Goal: Task Accomplishment & Management: Complete application form

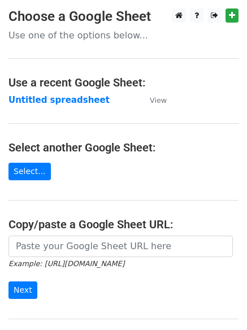
click at [225, 118] on main "Choose a Google Sheet Use one of the options below... Use a recent Google Sheet…" at bounding box center [123, 183] width 247 height 351
click at [218, 190] on main "Choose a Google Sheet Use one of the options below... Use a recent Google Sheet…" at bounding box center [123, 183] width 247 height 351
click at [62, 96] on strong "Untitled spreadsheet" at bounding box center [58, 100] width 101 height 10
click at [52, 98] on strong "Untitled spreadsheet" at bounding box center [58, 100] width 101 height 10
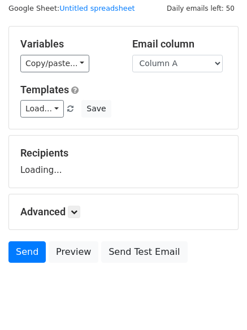
scroll to position [64, 0]
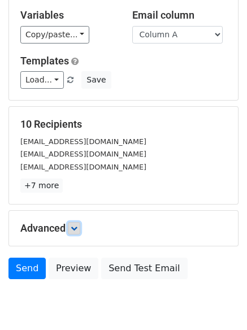
click at [73, 223] on link at bounding box center [74, 228] width 12 height 12
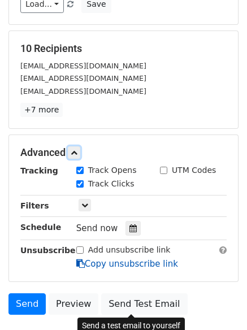
scroll to position [212, 0]
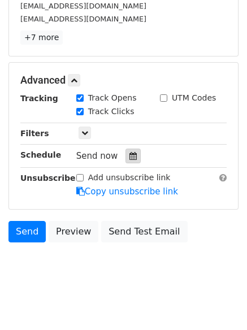
click at [129, 158] on icon at bounding box center [132, 156] width 7 height 8
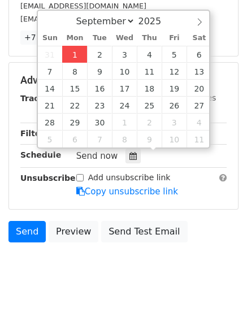
type input "2025-09-01 12:00"
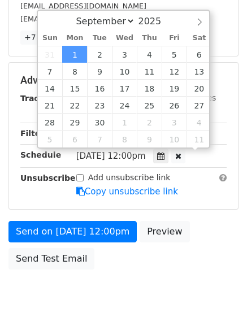
scroll to position [1, 0]
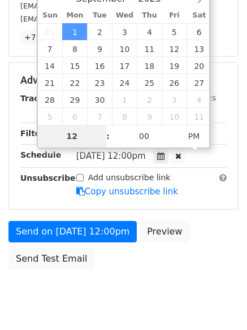
type input "4"
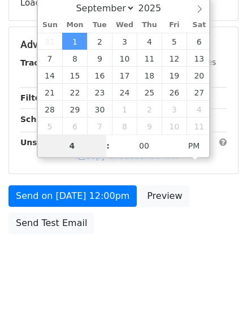
scroll to position [202, 0]
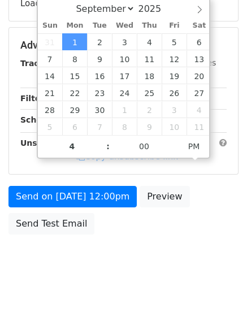
type input "2025-09-01 16:00"
click at [131, 283] on body "New Campaign Daily emails left: 50 Google Sheet: Untitled spreadsheet Variables…" at bounding box center [123, 46] width 247 height 479
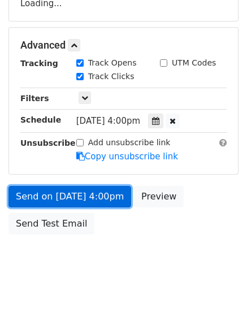
click at [97, 189] on link "Send on Sep 1 at 4:00pm" at bounding box center [69, 196] width 123 height 21
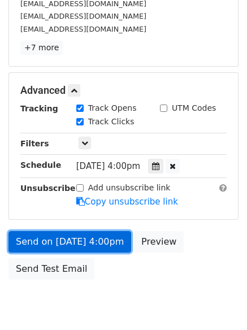
click at [93, 241] on link "Send on Sep 1 at 4:00pm" at bounding box center [69, 241] width 123 height 21
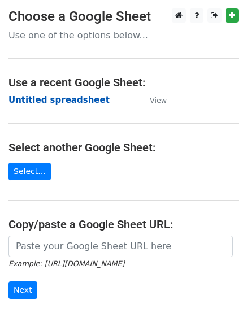
click at [62, 105] on strong "Untitled spreadsheet" at bounding box center [58, 100] width 101 height 10
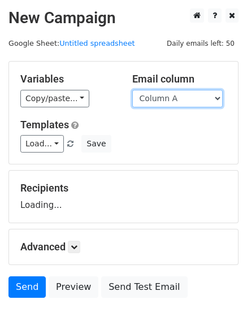
drag, startPoint x: 0, startPoint y: 0, endPoint x: 195, endPoint y: 103, distance: 220.9
click at [195, 103] on select "Column A Column B Column C Column D Column E Column F" at bounding box center [177, 99] width 90 height 18
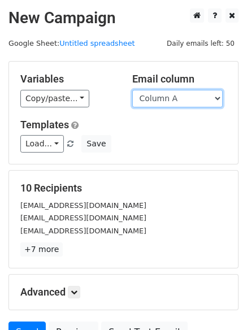
click at [184, 90] on select "Column A Column B Column C Column D Column E Column F" at bounding box center [177, 99] width 90 height 18
select select "Column B"
click at [132, 90] on select "Column A Column B Column C Column D Column E Column F" at bounding box center [177, 99] width 90 height 18
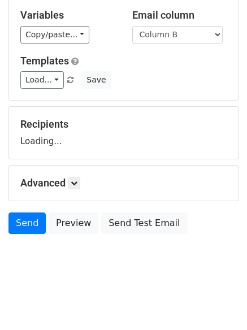
click at [69, 184] on h5 "Advanced" at bounding box center [123, 183] width 206 height 12
click at [72, 184] on link at bounding box center [74, 183] width 12 height 12
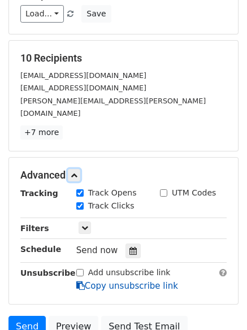
scroll to position [209, 0]
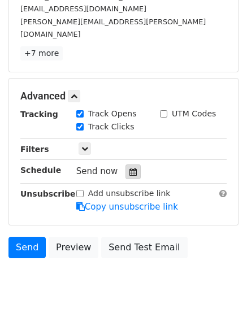
click at [130, 168] on icon at bounding box center [132, 172] width 7 height 8
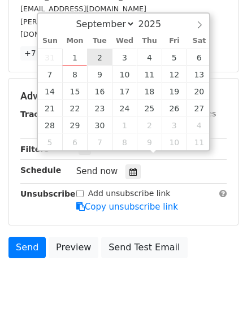
type input "2025-09-02 12:00"
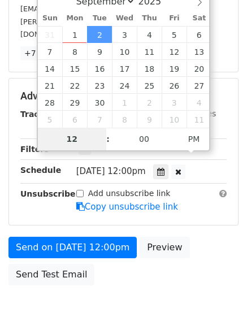
type input "5"
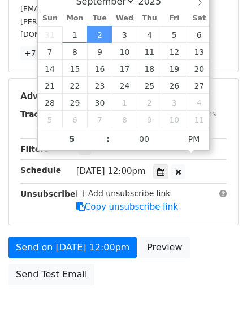
type input "2025-09-02 17:00"
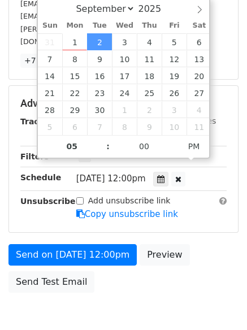
click at [142, 298] on html "New Campaign Daily emails left: 50 Google Sheet: Untitled spreadsheet Variables…" at bounding box center [123, 93] width 247 height 590
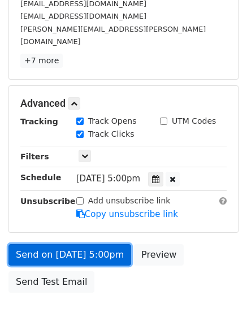
click at [106, 244] on link "Send on Sep 2 at 5:00pm" at bounding box center [69, 254] width 123 height 21
click at [106, 245] on link "Send on Sep 2 at 5:00pm" at bounding box center [69, 254] width 123 height 21
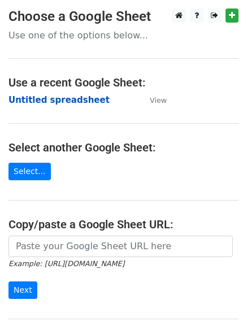
click at [71, 99] on strong "Untitled spreadsheet" at bounding box center [58, 100] width 101 height 10
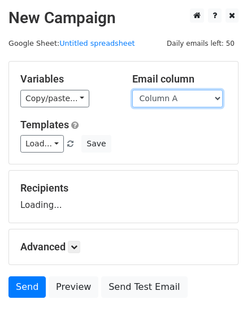
drag, startPoint x: 188, startPoint y: 95, endPoint x: 188, endPoint y: 105, distance: 9.1
click at [188, 95] on select "Column A Column B Column C Column D Column E Column F" at bounding box center [177, 99] width 90 height 18
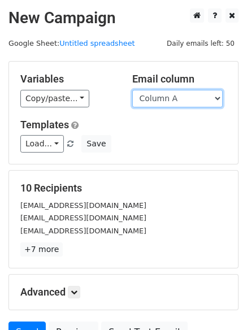
click at [190, 100] on select "Column A Column B Column C Column D Column E Column F" at bounding box center [177, 99] width 90 height 18
select select "Column C"
click at [132, 90] on select "Column A Column B Column C Column D Column E Column F" at bounding box center [177, 99] width 90 height 18
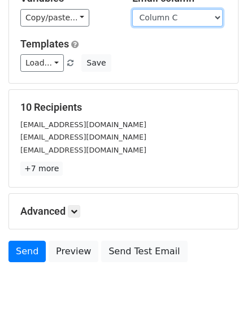
scroll to position [109, 0]
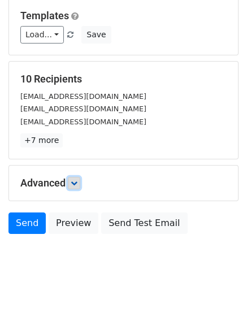
click at [75, 183] on icon at bounding box center [74, 183] width 7 height 7
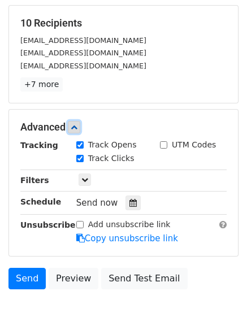
scroll to position [220, 0]
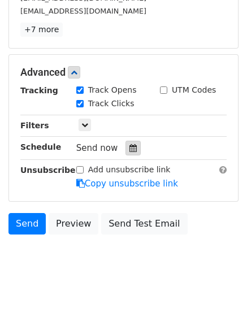
click at [129, 150] on icon at bounding box center [132, 148] width 7 height 8
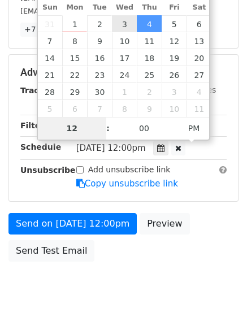
type input "2025-09-03 12:00"
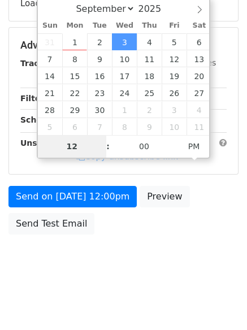
type input "6"
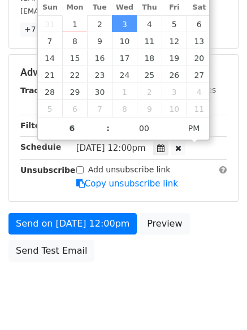
type input "2025-09-03 18:00"
click at [121, 268] on body "New Campaign Daily emails left: 50 Google Sheet: Untitled spreadsheet Variables…" at bounding box center [123, 51] width 247 height 524
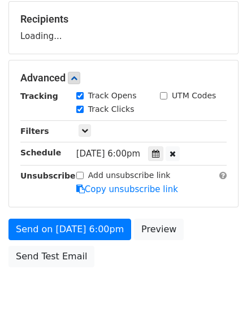
scroll to position [169, 0]
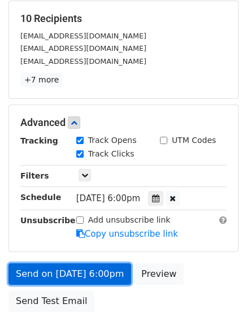
click at [101, 263] on link "Send on Sep 3 at 6:00pm" at bounding box center [69, 273] width 123 height 21
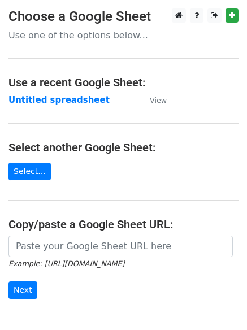
click at [72, 90] on main "Choose a Google Sheet Use one of the options below... Use a recent Google Sheet…" at bounding box center [123, 183] width 247 height 351
click at [72, 101] on strong "Untitled spreadsheet" at bounding box center [58, 100] width 101 height 10
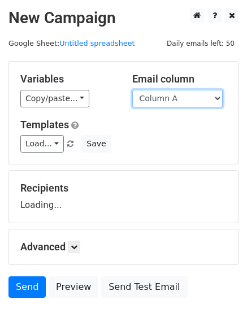
click at [200, 97] on select "Column A Column B Column C Column D Column E Column F" at bounding box center [177, 99] width 90 height 18
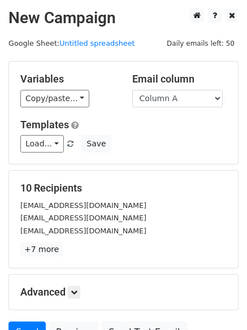
click at [186, 88] on div "Email column Column A Column B Column C Column D Column E Column F" at bounding box center [180, 90] width 112 height 34
click at [188, 102] on select "Column A Column B Column C Column D Column E Column F" at bounding box center [177, 99] width 90 height 18
select select "Column D"
click at [132, 90] on select "Column A Column B Column C Column D Column E Column F" at bounding box center [177, 99] width 90 height 18
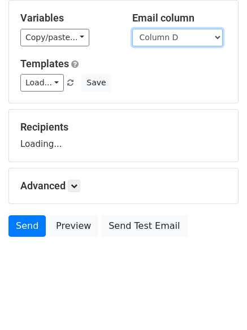
scroll to position [64, 0]
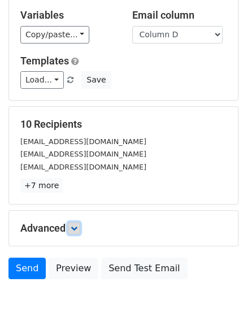
click at [77, 233] on link at bounding box center [74, 228] width 12 height 12
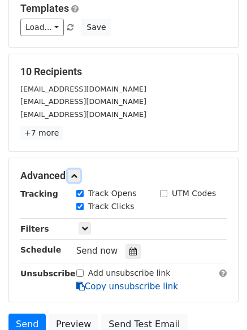
scroll to position [189, 0]
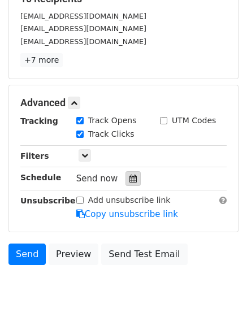
click at [128, 184] on div at bounding box center [132, 178] width 15 height 15
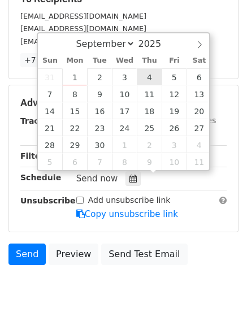
type input "2025-09-04 12:00"
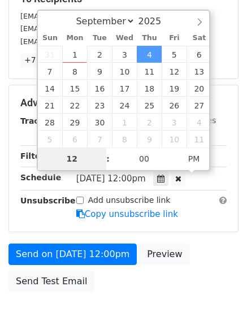
type input "7"
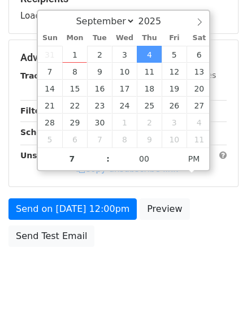
type input "2025-09-04 19:00"
click at [124, 282] on body "New Campaign Daily emails left: 50 Google Sheet: Untitled spreadsheet Variables…" at bounding box center [123, 58] width 247 height 479
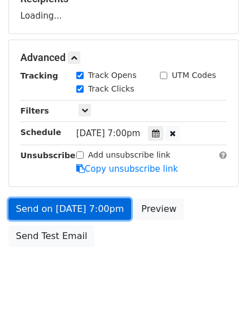
click at [104, 216] on link "Send on Sep 4 at 7:00pm" at bounding box center [69, 208] width 123 height 21
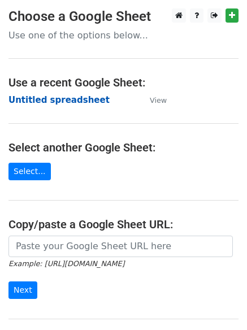
click at [76, 98] on strong "Untitled spreadsheet" at bounding box center [58, 100] width 101 height 10
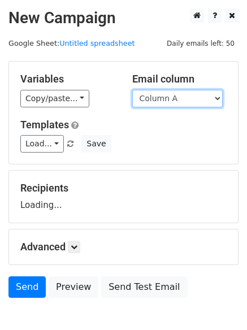
drag, startPoint x: 0, startPoint y: 0, endPoint x: 183, endPoint y: 102, distance: 209.7
click at [183, 102] on select "Column A Column B Column C Column D Column E Column F" at bounding box center [177, 99] width 90 height 18
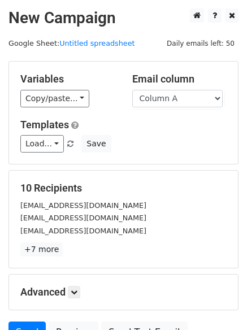
click at [176, 171] on div "10 Recipients [EMAIL_ADDRESS][DOMAIN_NAME] [EMAIL_ADDRESS][DOMAIN_NAME] [EMAIL_…" at bounding box center [123, 219] width 229 height 97
click at [186, 99] on select "Column A Column B Column C Column D Column E Column F" at bounding box center [177, 99] width 90 height 18
select select "Column E"
click at [132, 90] on select "Column A Column B Column C Column D Column E Column F" at bounding box center [177, 99] width 90 height 18
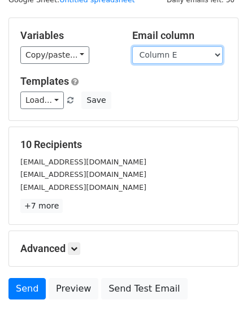
scroll to position [53, 0]
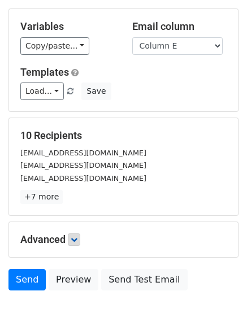
click at [82, 194] on p "+7 more" at bounding box center [123, 197] width 206 height 14
click at [77, 241] on icon at bounding box center [74, 239] width 7 height 7
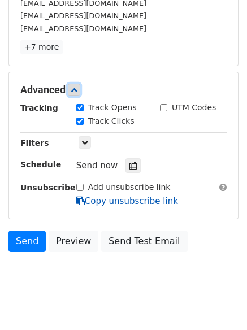
scroll to position [208, 0]
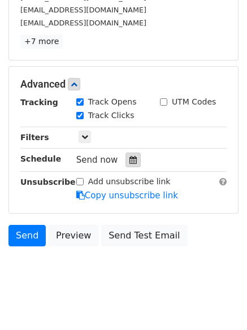
click at [129, 162] on icon at bounding box center [132, 160] width 7 height 8
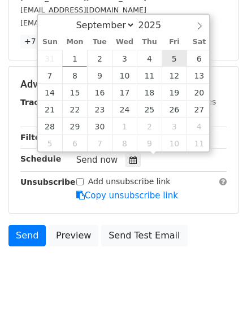
type input "2025-09-05 12:00"
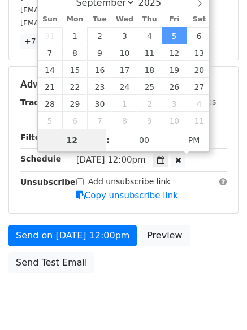
type input "8"
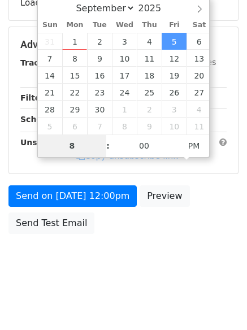
scroll to position [202, 0]
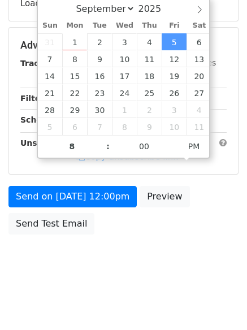
type input "2025-09-05 20:00"
click at [172, 223] on div "Send on Sep 5 at 12:00pm Preview Send Test Email" at bounding box center [123, 213] width 247 height 54
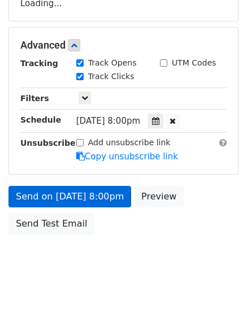
click at [96, 162] on link "Copy unsubscribe link" at bounding box center [127, 156] width 102 height 10
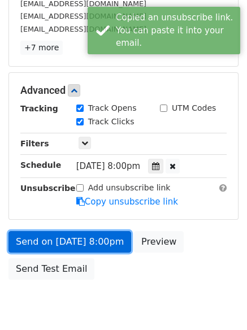
click at [94, 241] on link "Send on Sep 5 at 8:00pm" at bounding box center [69, 241] width 123 height 21
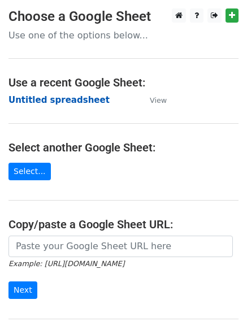
click at [82, 102] on strong "Untitled spreadsheet" at bounding box center [58, 100] width 101 height 10
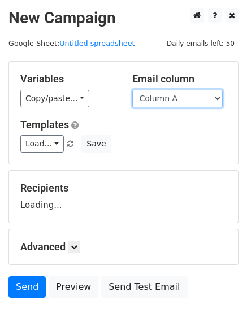
drag, startPoint x: 0, startPoint y: 0, endPoint x: 182, endPoint y: 105, distance: 210.3
click at [182, 103] on select "Column A Column B Column C Column D Column E Column F" at bounding box center [177, 99] width 90 height 18
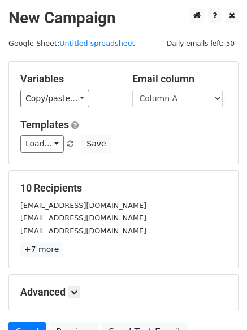
click at [162, 192] on h5 "10 Recipients" at bounding box center [123, 188] width 206 height 12
click at [186, 106] on select "Column A Column B Column C Column D Column E Column F" at bounding box center [177, 99] width 90 height 18
select select "Column F"
click at [132, 90] on select "Column A Column B Column C Column D Column E Column F" at bounding box center [177, 99] width 90 height 18
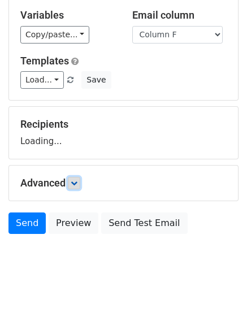
click at [80, 187] on link at bounding box center [74, 183] width 12 height 12
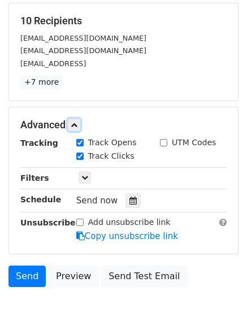
scroll to position [169, 0]
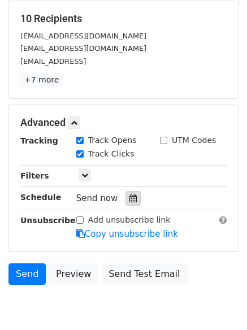
click at [129, 202] on icon at bounding box center [132, 198] width 7 height 8
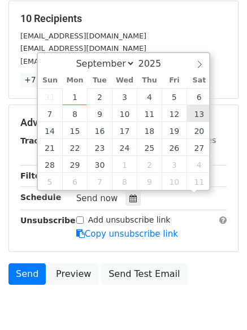
scroll to position [1, 0]
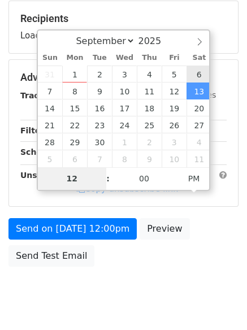
type input "[DATE] 12:00"
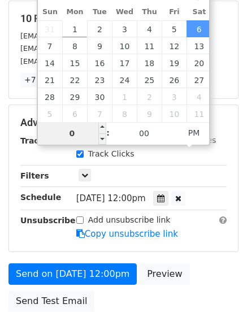
click at [88, 127] on input "0" at bounding box center [72, 133] width 69 height 23
type input "9"
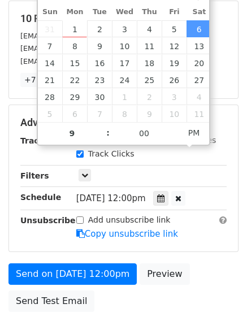
type input "[DATE] 21:00"
click at [155, 295] on div "Send on [DATE] 12:00pm Preview Send Test Email" at bounding box center [123, 290] width 247 height 54
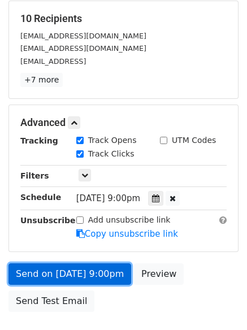
click at [108, 278] on link "Send on [DATE] 9:00pm" at bounding box center [69, 273] width 123 height 21
